Goal: Information Seeking & Learning: Check status

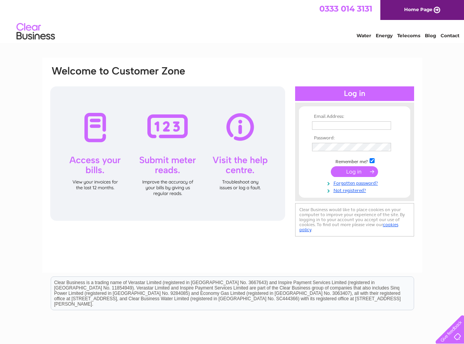
click at [334, 126] on input "text" at bounding box center [351, 125] width 79 height 8
type input "mrbill.watson@virgin.net"
click at [331, 167] on input "submit" at bounding box center [354, 172] width 47 height 11
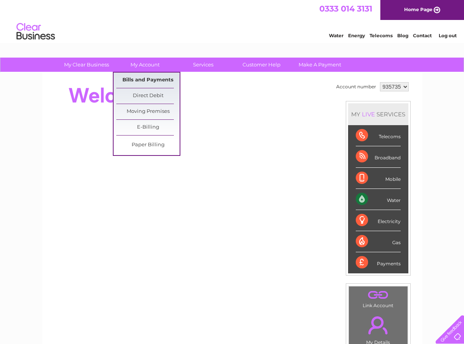
click at [157, 81] on link "Bills and Payments" at bounding box center [147, 79] width 63 height 15
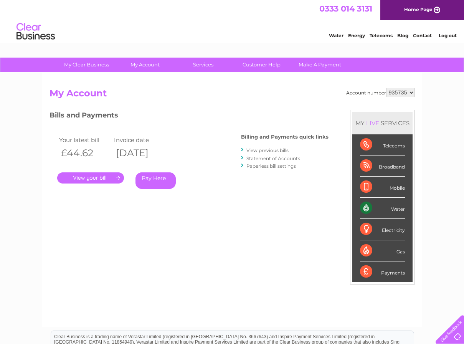
click at [92, 174] on link "." at bounding box center [90, 177] width 67 height 11
click at [264, 150] on link "View previous bills" at bounding box center [267, 150] width 42 height 6
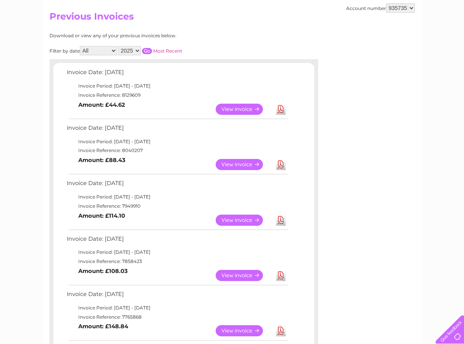
click at [226, 165] on link "View" at bounding box center [244, 164] width 56 height 11
